Goal: Information Seeking & Learning: Check status

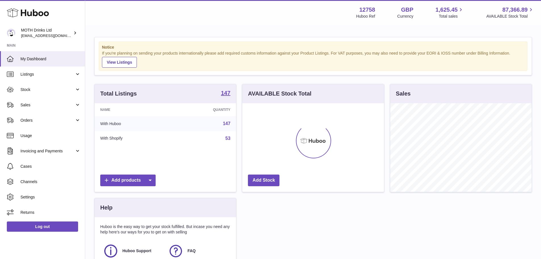
scroll to position [89, 142]
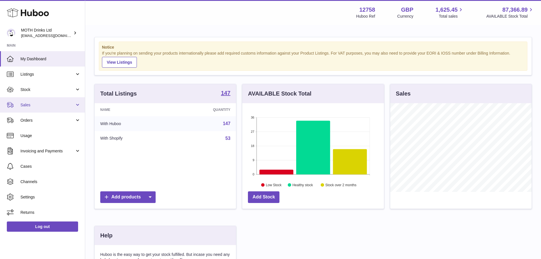
click at [28, 103] on span "Sales" at bounding box center [47, 104] width 54 height 5
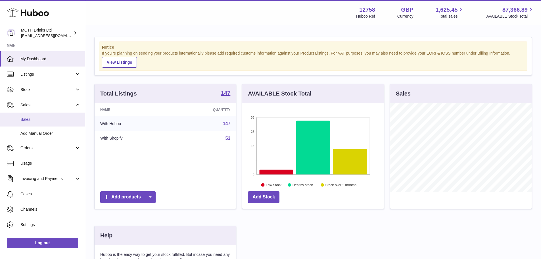
click at [34, 118] on span "Sales" at bounding box center [50, 119] width 60 height 5
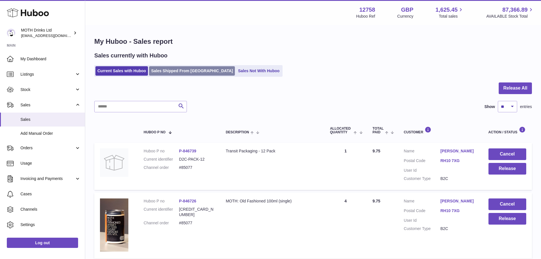
click at [165, 69] on link "Sales Shipped From [GEOGRAPHIC_DATA]" at bounding box center [192, 70] width 86 height 9
